Goal: Transaction & Acquisition: Subscribe to service/newsletter

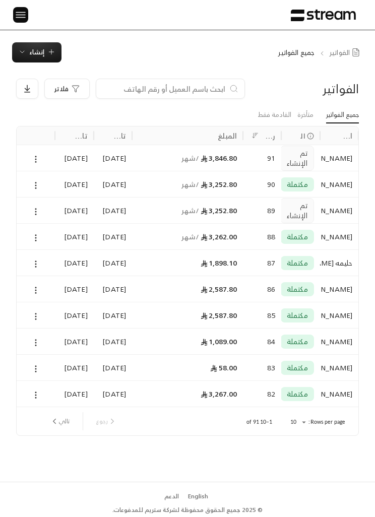
click at [25, 7] on button at bounding box center [20, 15] width 15 height 16
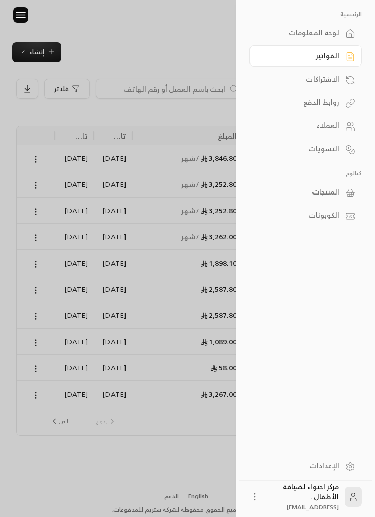
click at [343, 49] on link "الفواتير" at bounding box center [306, 55] width 112 height 21
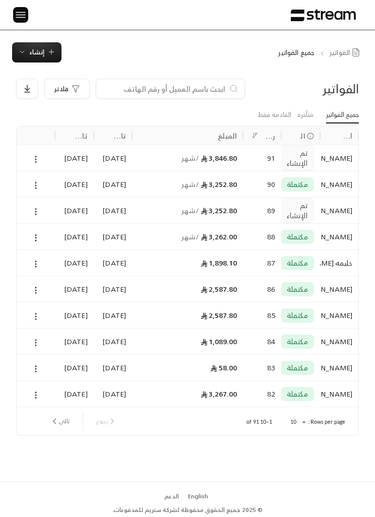
click at [15, 19] on img at bounding box center [21, 15] width 12 height 13
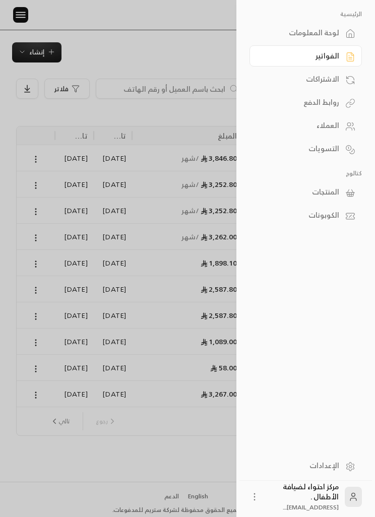
click at [339, 126] on div "العملاء" at bounding box center [300, 126] width 77 height 10
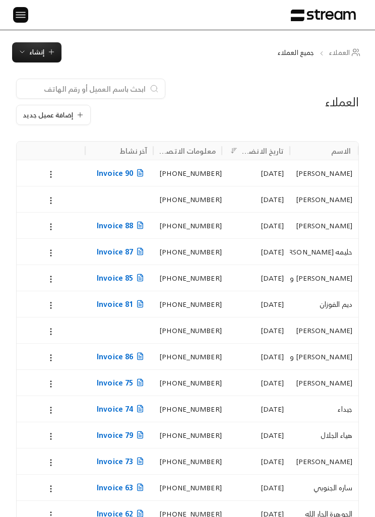
click at [17, 17] on img at bounding box center [21, 15] width 12 height 13
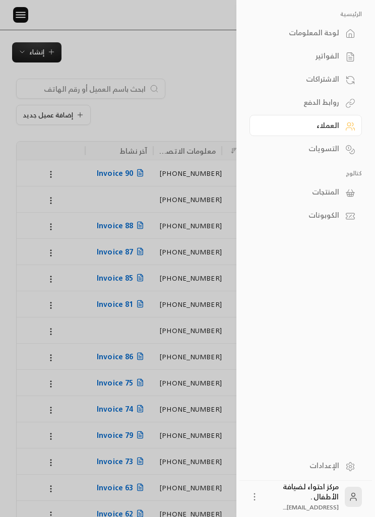
click at [347, 51] on icon at bounding box center [350, 56] width 10 height 12
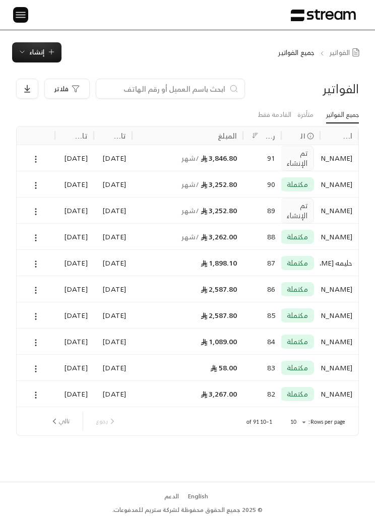
click at [9, 10] on div "الرئيسية لوحة المعلومات الفواتير الاشتراكات روابط الدفع العملاء التسويات كتالوج…" at bounding box center [187, 15] width 375 height 30
click at [21, 14] on img at bounding box center [21, 15] width 12 height 13
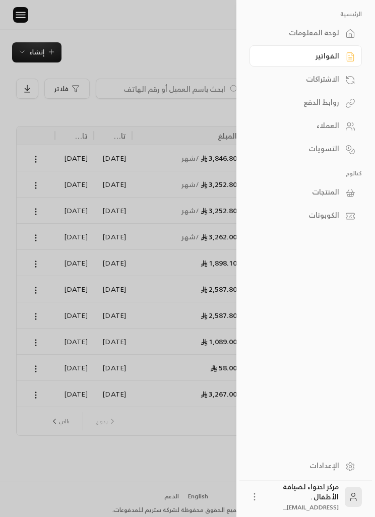
click at [340, 59] on link "الفواتير" at bounding box center [306, 55] width 112 height 21
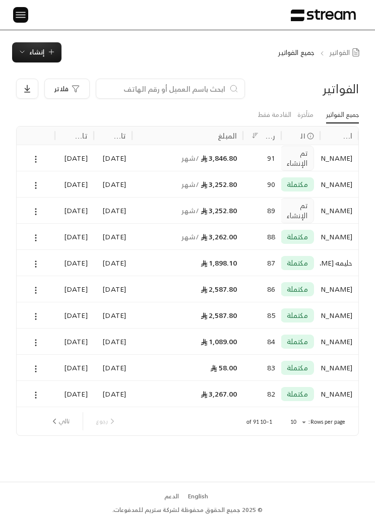
click at [42, 55] on span "إنشاء" at bounding box center [36, 52] width 15 height 12
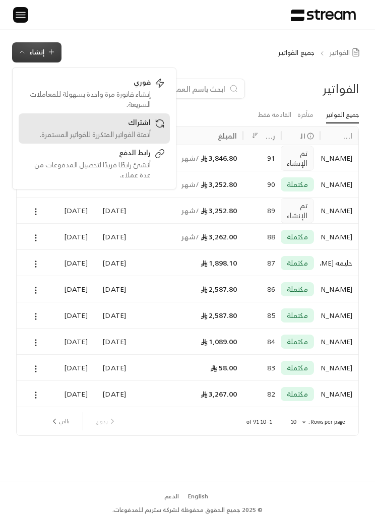
click at [122, 126] on div "اشتراك" at bounding box center [87, 124] width 127 height 12
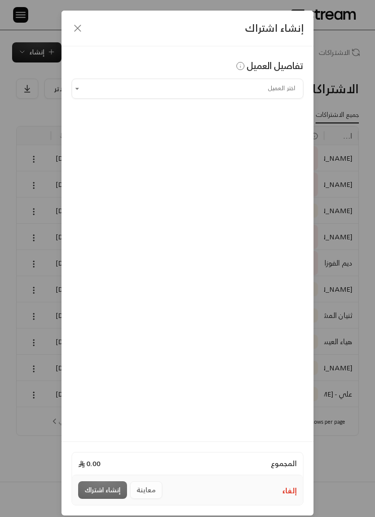
click at [108, 90] on input "اختر العميل" at bounding box center [188, 88] width 232 height 17
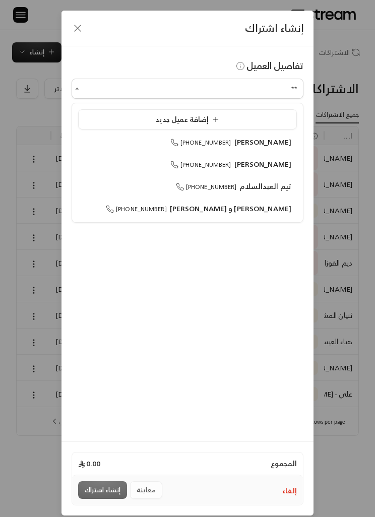
click at [277, 166] on span "[PERSON_NAME]" at bounding box center [263, 164] width 57 height 13
type input "**********"
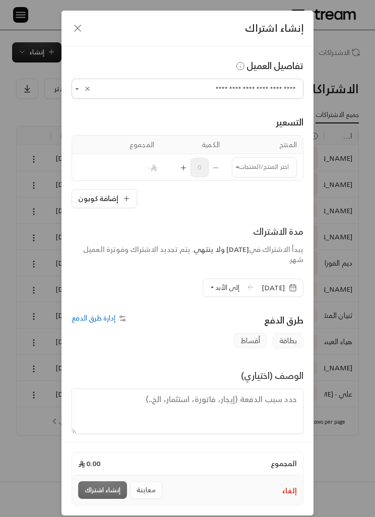
click at [270, 168] on input "اختر العميل" at bounding box center [264, 167] width 65 height 17
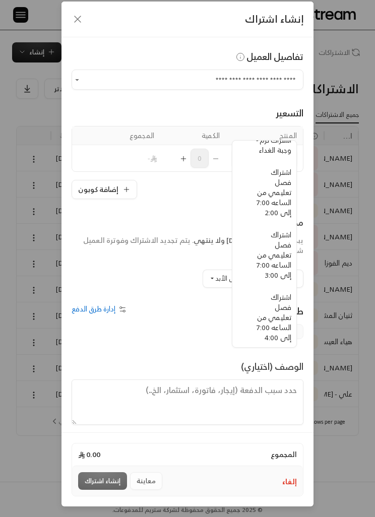
scroll to position [334, -7]
click at [285, 253] on span "اشتراك فصل تعليمي من الساعه 7:00 إلى 3:00" at bounding box center [274, 253] width 35 height 53
type input "**********"
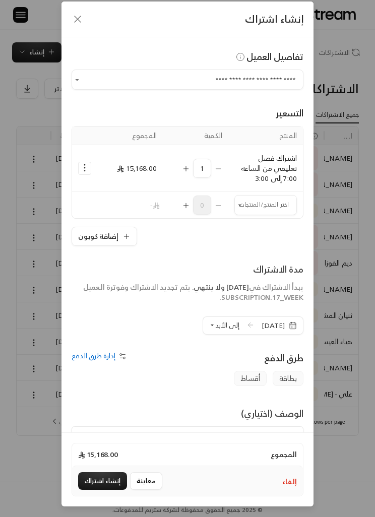
click at [254, 197] on input "اختر العميل" at bounding box center [266, 205] width 63 height 17
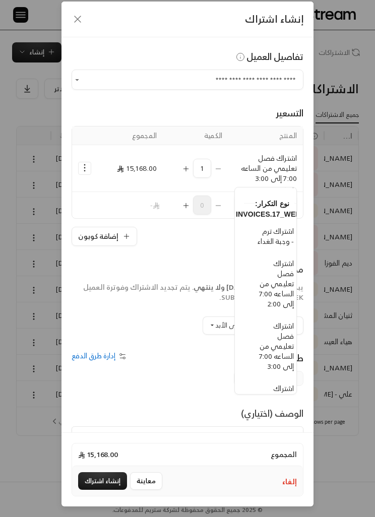
scroll to position [291, -9]
click at [280, 245] on span "اشتراك ترم - وجبة الغداء" at bounding box center [276, 233] width 36 height 23
type input "**********"
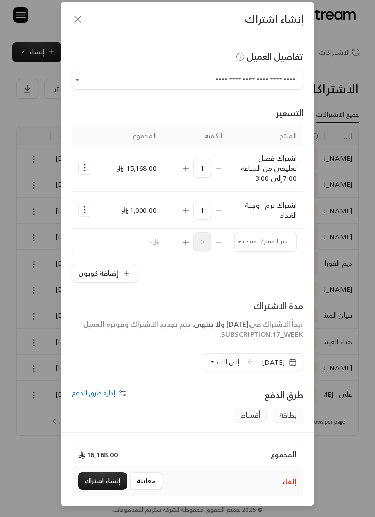
click at [84, 163] on icon "Selected Products" at bounding box center [85, 168] width 10 height 10
click at [129, 188] on span "إضافة كوبون" at bounding box center [125, 193] width 33 height 11
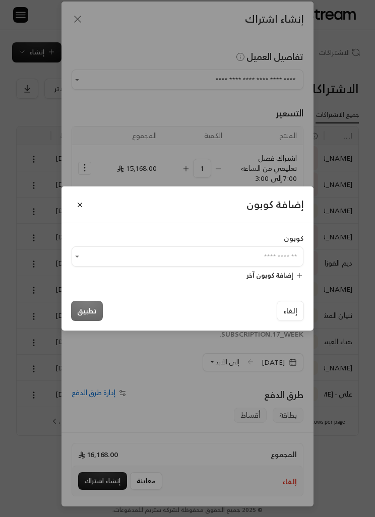
click at [290, 253] on input "اختر العميل" at bounding box center [188, 257] width 232 height 17
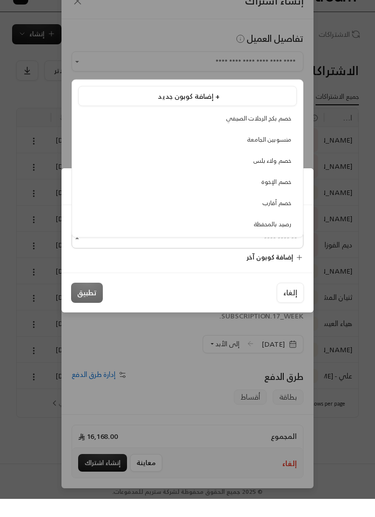
scroll to position [23, 0]
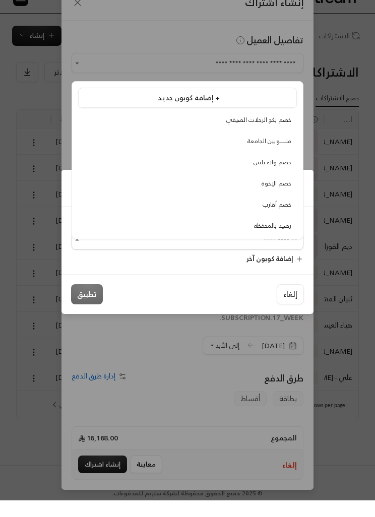
click at [285, 152] on span "منسوبين الجامعة" at bounding box center [270, 157] width 44 height 11
type input "**********"
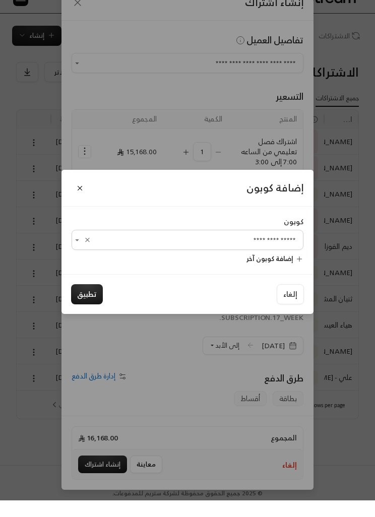
click at [95, 301] on button "تطبيق" at bounding box center [87, 311] width 32 height 20
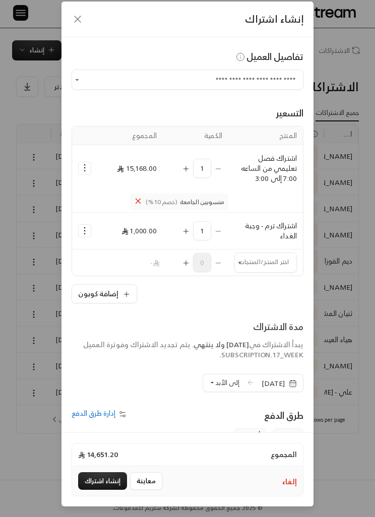
scroll to position [9, 0]
click at [213, 376] on button "إلى الأبد" at bounding box center [224, 383] width 30 height 17
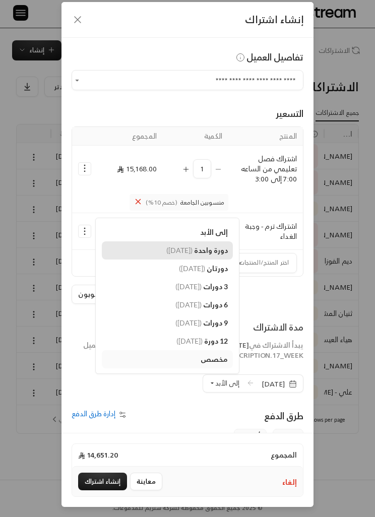
click at [206, 252] on span "دورة واحدة" at bounding box center [211, 250] width 34 height 9
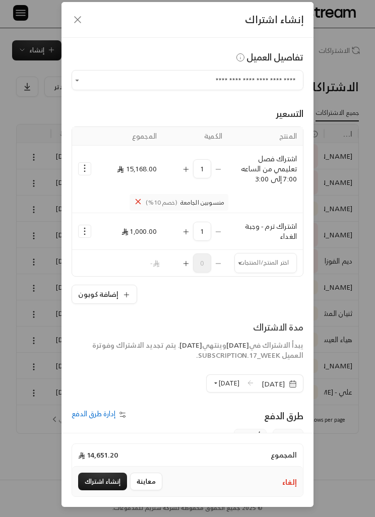
click at [181, 507] on div "المجموع 14,651.20 إلغاء معاينة إنشاء اشتراك" at bounding box center [188, 470] width 252 height 74
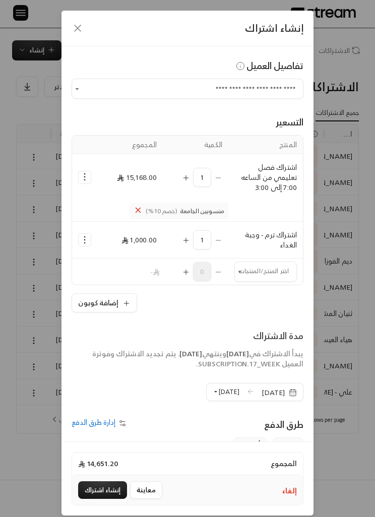
scroll to position [0, 0]
click at [100, 499] on button "إنشاء اشتراك" at bounding box center [102, 491] width 49 height 18
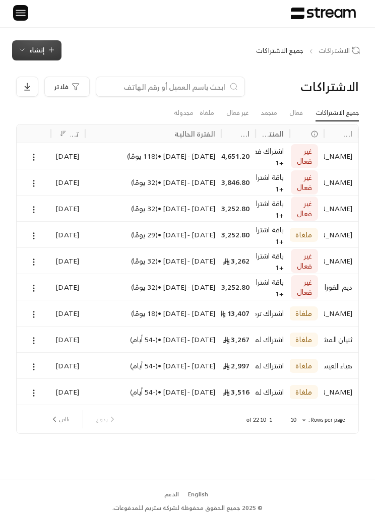
scroll to position [35, 0]
